Goal: Task Accomplishment & Management: Manage account settings

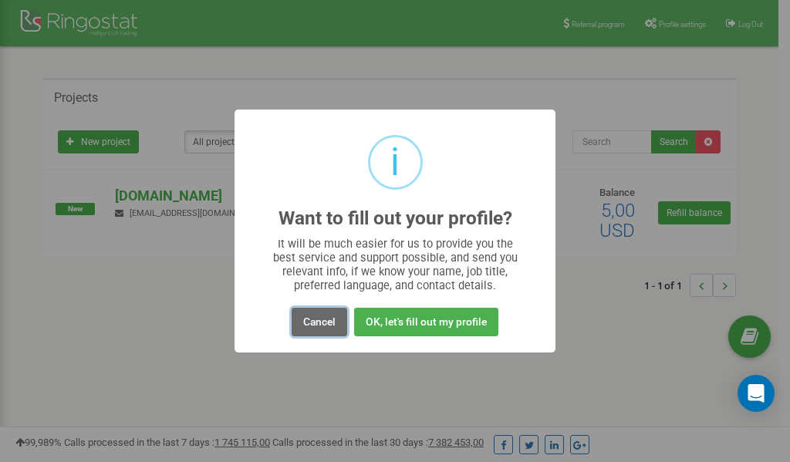
click at [320, 320] on button "Cancel" at bounding box center [320, 322] width 56 height 29
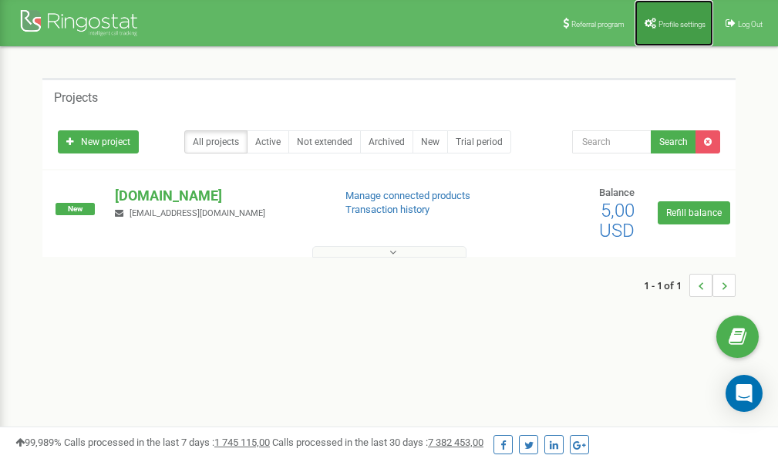
click at [683, 19] on link "Profile settings" at bounding box center [674, 23] width 79 height 46
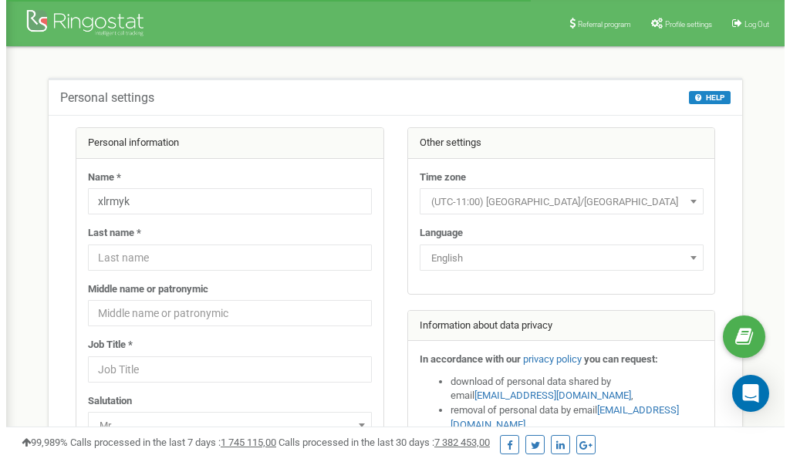
scroll to position [77, 0]
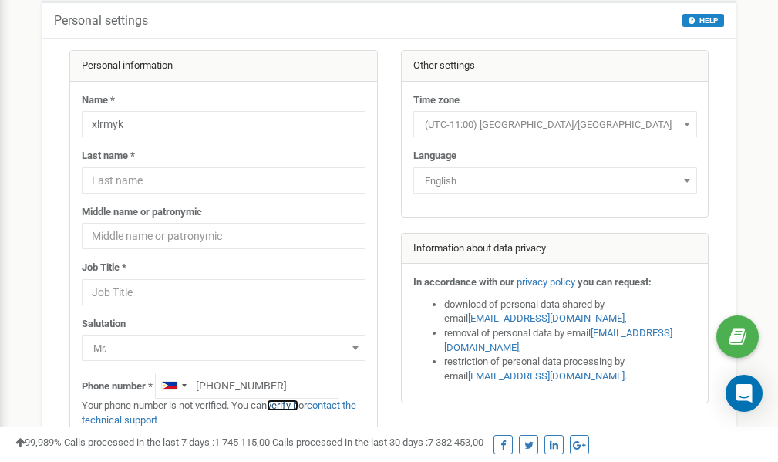
click at [287, 405] on link "verify it" at bounding box center [283, 406] width 32 height 12
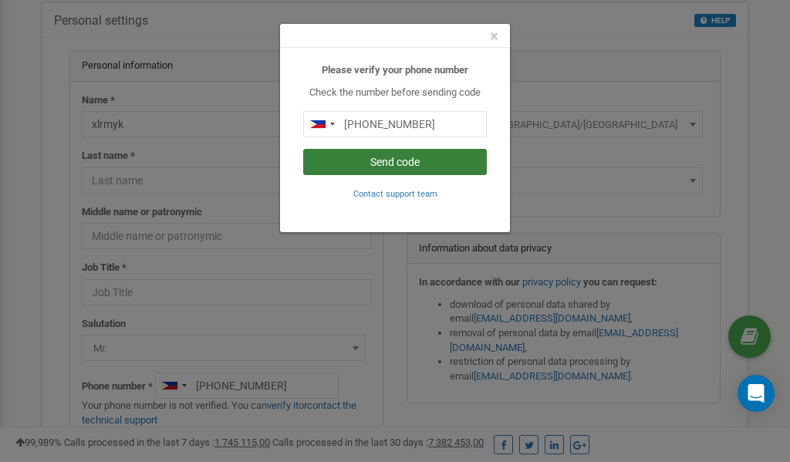
click at [382, 163] on button "Send code" at bounding box center [395, 162] width 184 height 26
